Goal: Transaction & Acquisition: Download file/media

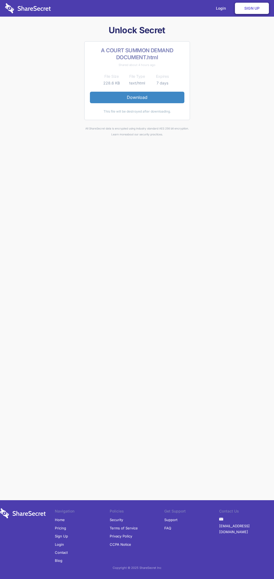
click at [137, 97] on link "Download" at bounding box center [137, 97] width 95 height 11
